Goal: Task Accomplishment & Management: Use online tool/utility

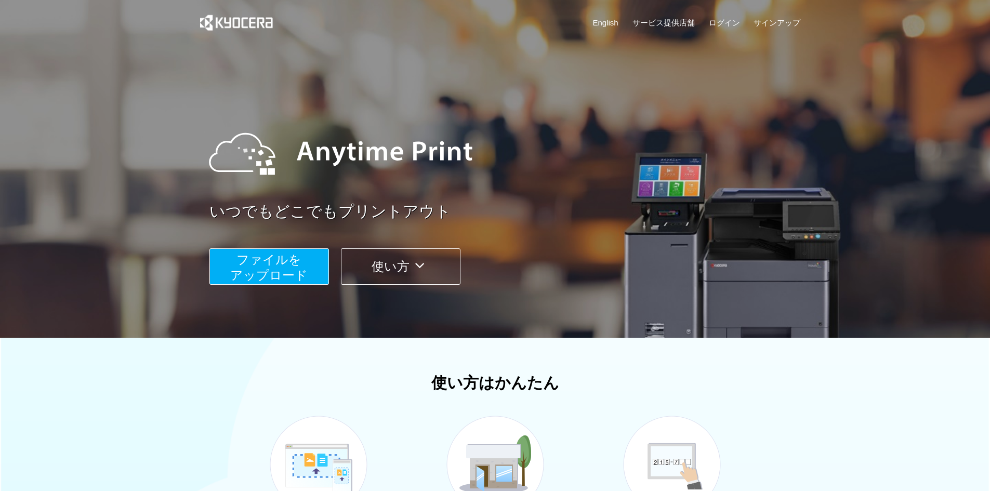
click at [268, 256] on span "ファイルを ​​アップロード" at bounding box center [268, 268] width 77 height 30
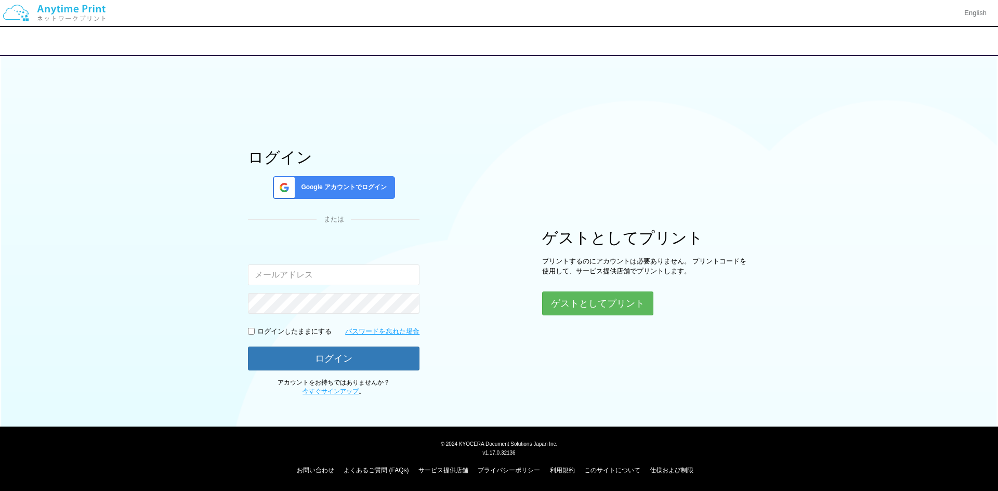
type input "[EMAIL_ADDRESS][DOMAIN_NAME]"
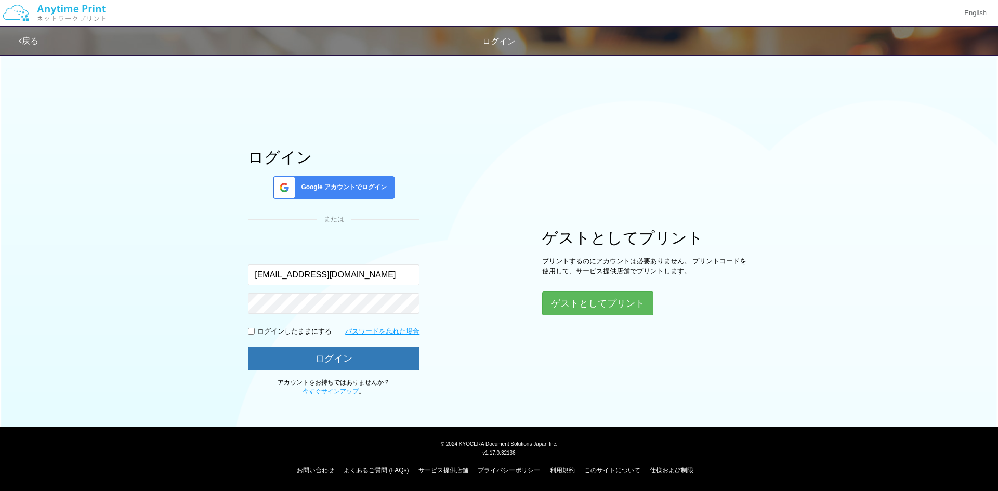
click at [287, 330] on p "ログインしたままにする" at bounding box center [294, 332] width 74 height 10
click at [251, 334] on input "checkbox" at bounding box center [251, 331] width 7 height 7
checkbox input "true"
click at [264, 359] on button "ログイン" at bounding box center [334, 358] width 172 height 23
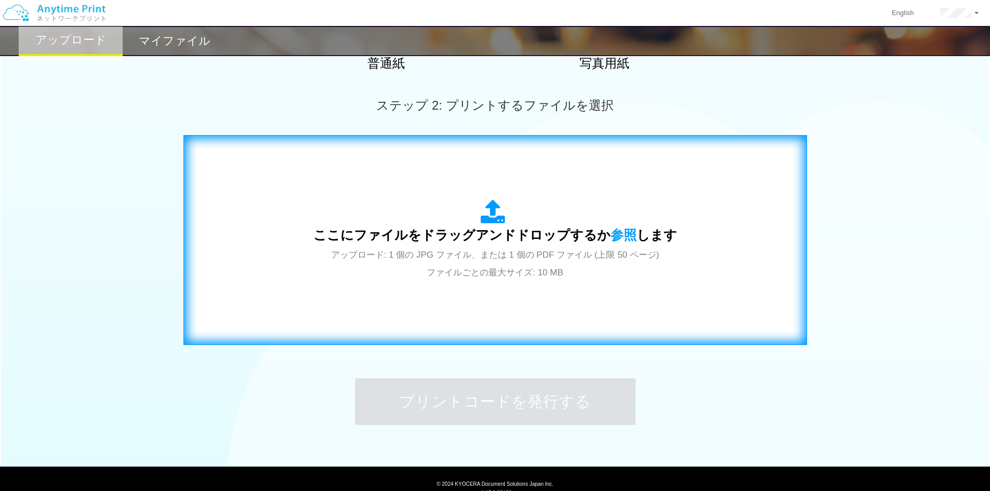
scroll to position [260, 0]
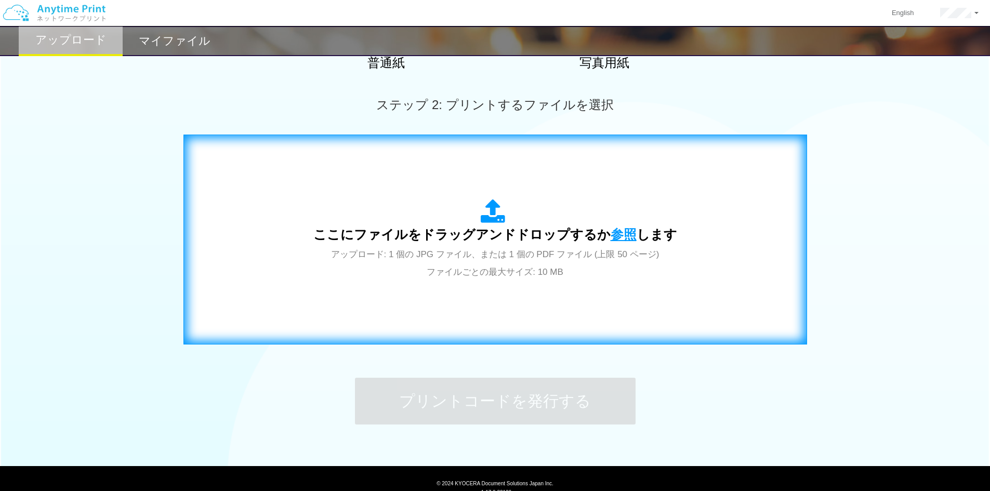
click at [624, 234] on span "参照" at bounding box center [624, 234] width 26 height 15
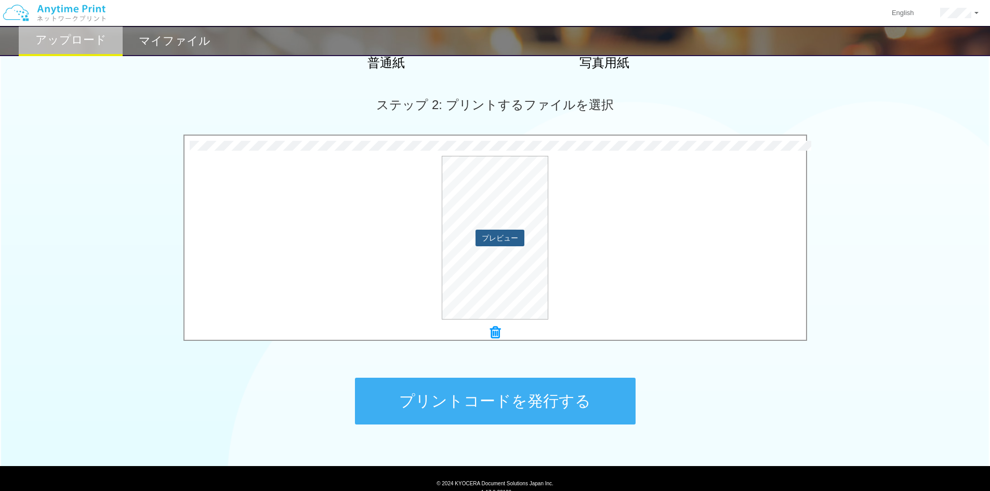
click at [490, 236] on button "プレビュー" at bounding box center [500, 238] width 49 height 17
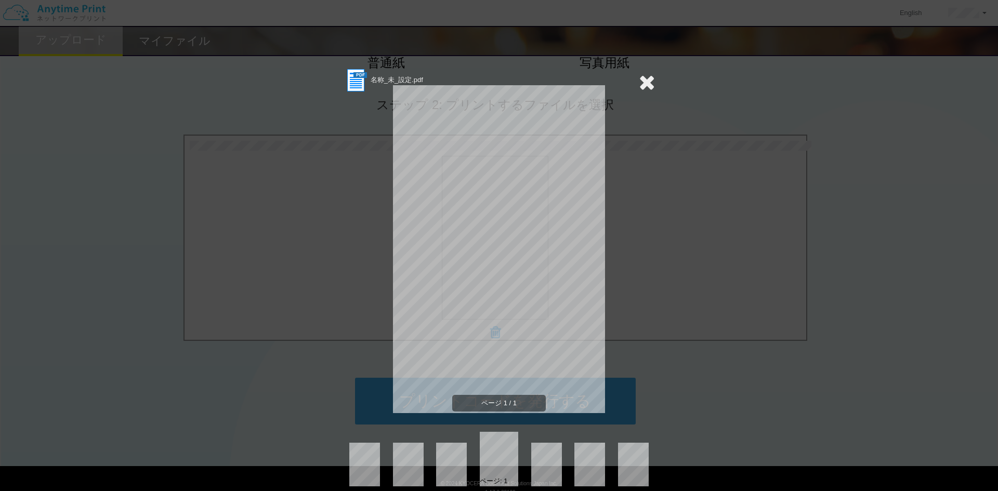
click at [643, 81] on icon at bounding box center [647, 82] width 16 height 21
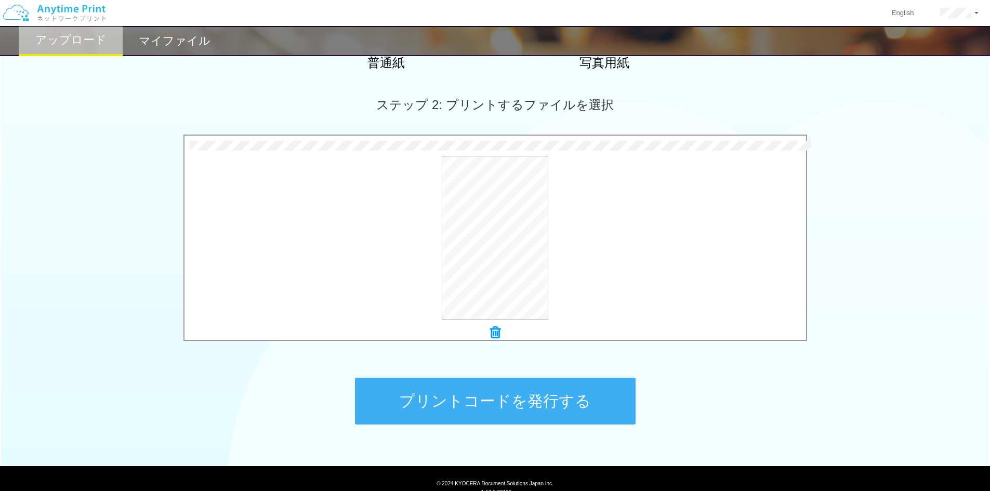
click at [574, 397] on button "プリントコードを発行する" at bounding box center [495, 401] width 281 height 47
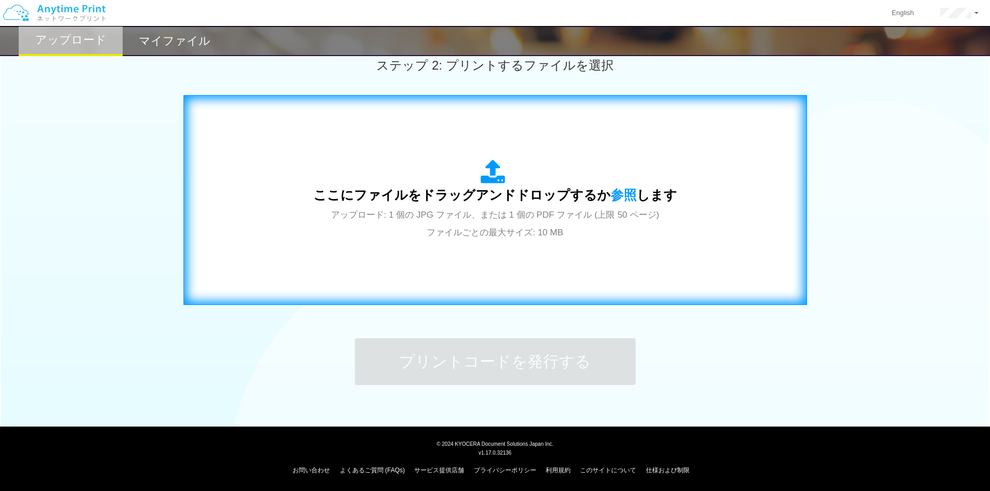
scroll to position [0, 0]
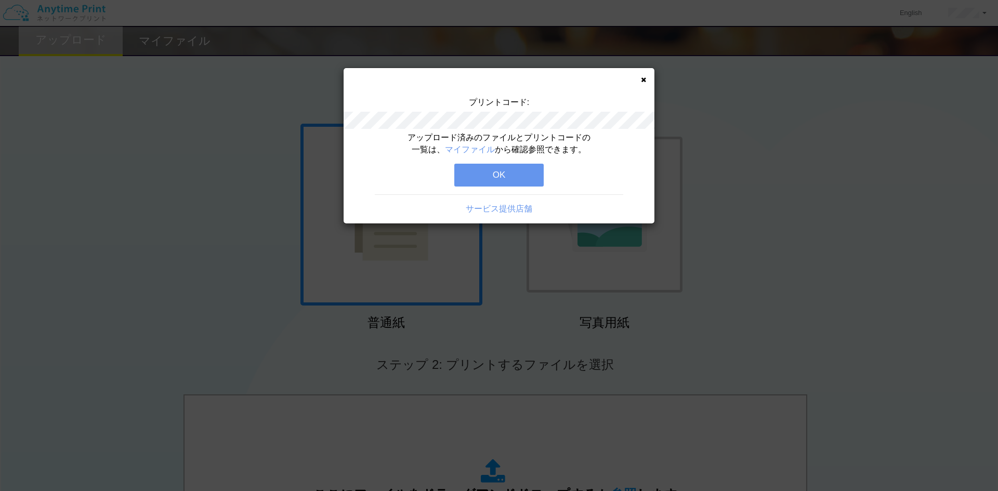
click at [503, 173] on button "OK" at bounding box center [498, 175] width 89 height 23
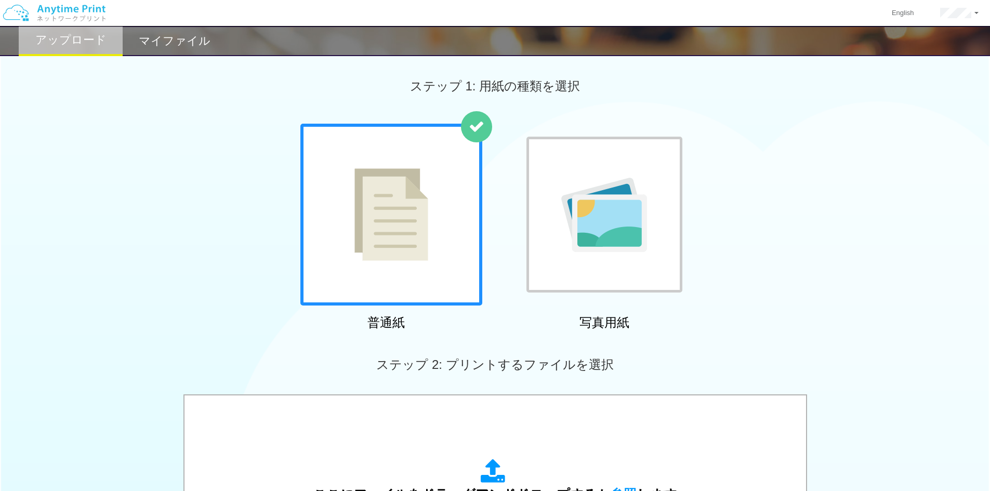
click at [164, 38] on h2 "マイファイル" at bounding box center [175, 41] width 72 height 12
